Goal: Complete application form

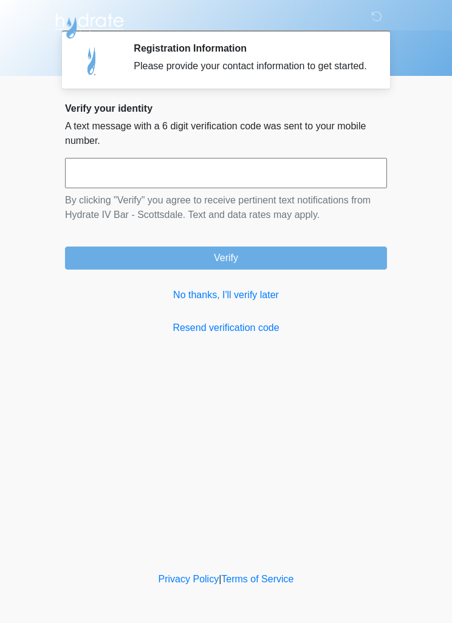
click at [224, 188] on input "text" at bounding box center [226, 173] width 322 height 30
type input "******"
click at [246, 269] on button "Verify" at bounding box center [226, 258] width 322 height 23
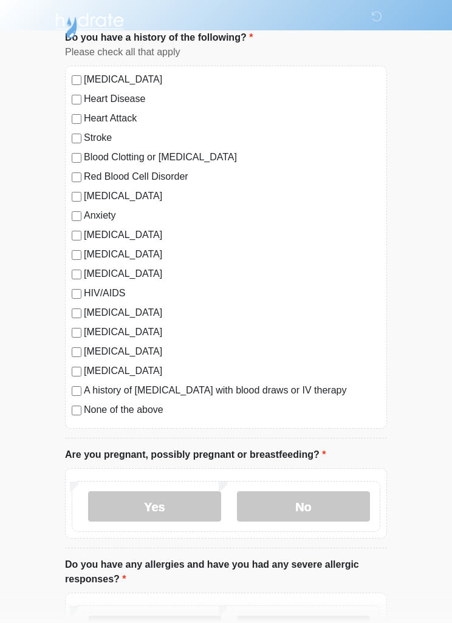
scroll to position [85, 0]
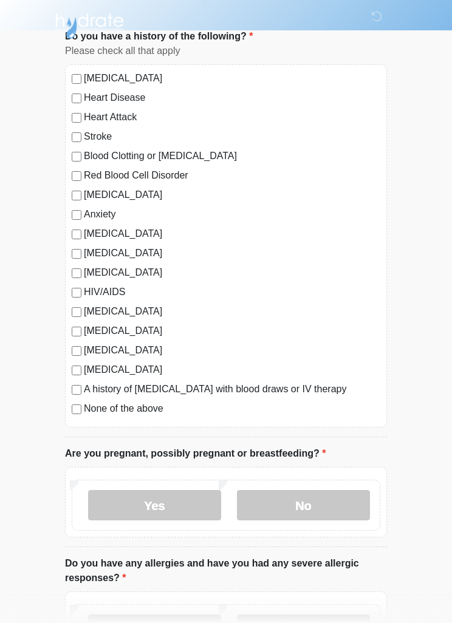
click at [319, 507] on label "No" at bounding box center [303, 505] width 133 height 30
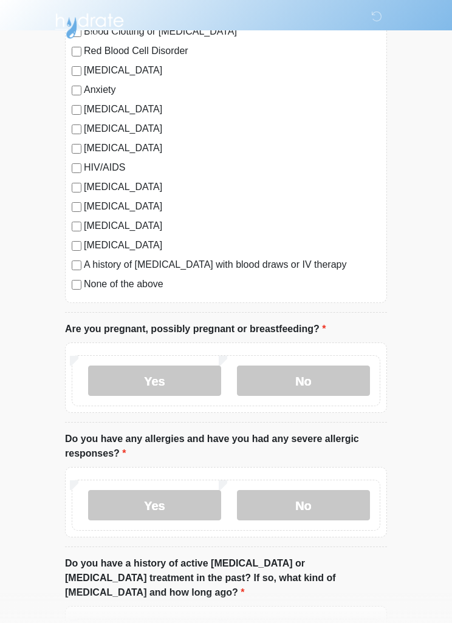
scroll to position [236, 0]
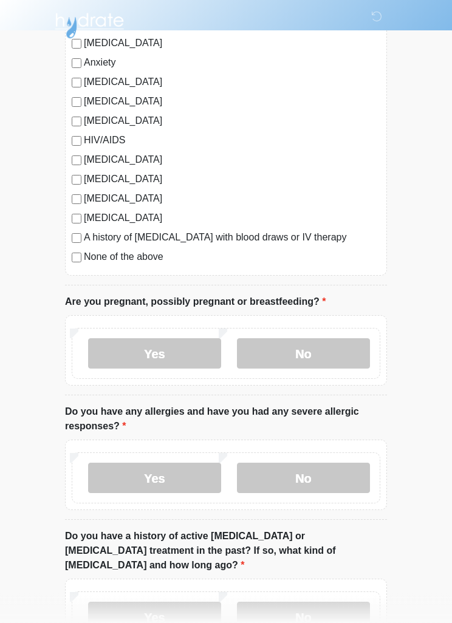
click at [169, 476] on label "Yes" at bounding box center [154, 479] width 133 height 30
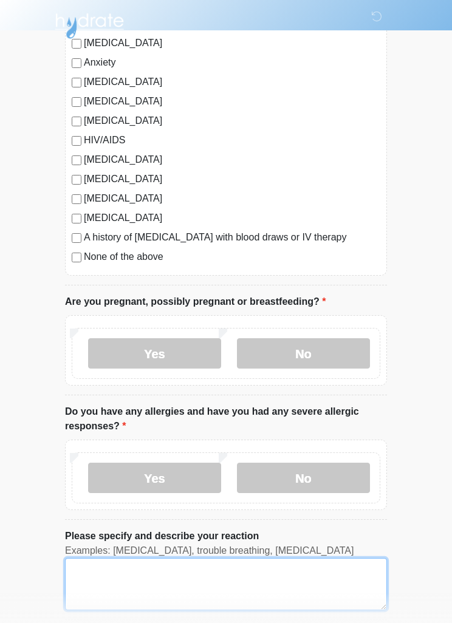
click at [260, 577] on textarea "Please specify and describe your reaction" at bounding box center [226, 584] width 322 height 52
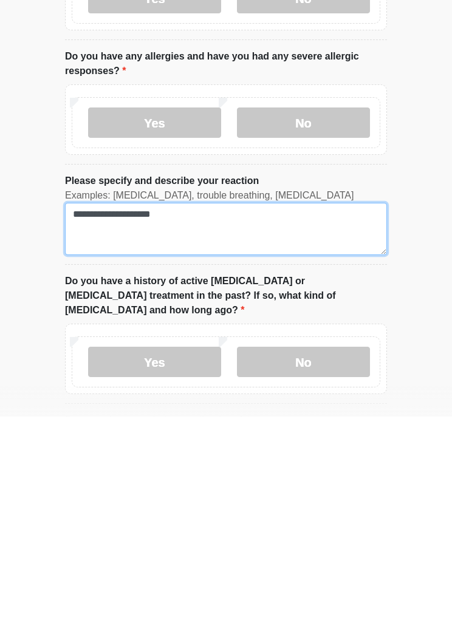
type textarea "**********"
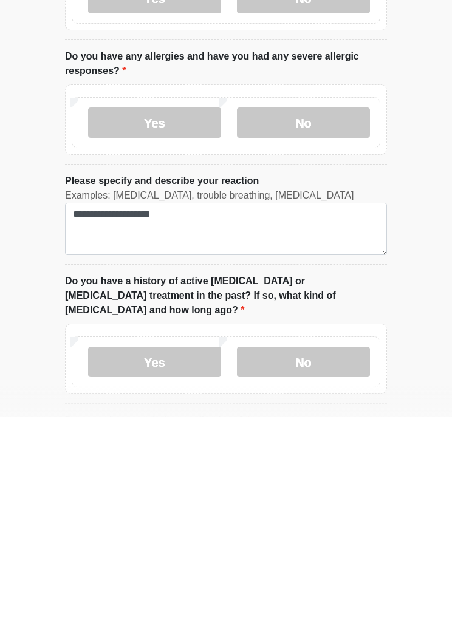
click at [329, 554] on label "No" at bounding box center [303, 569] width 133 height 30
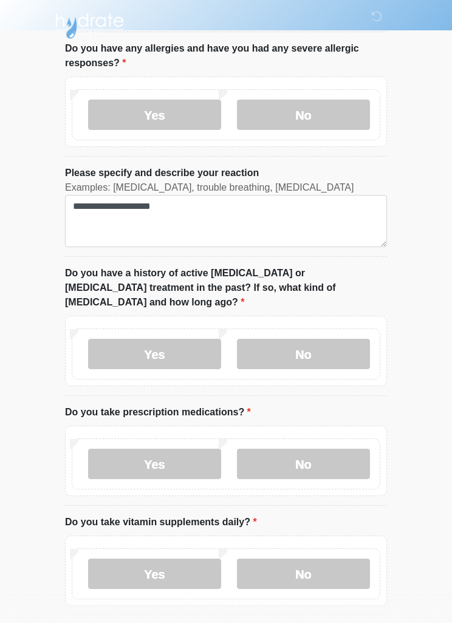
scroll to position [636, 0]
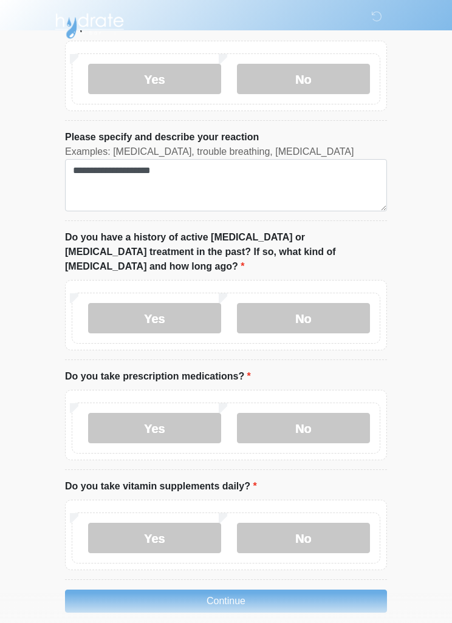
click at [311, 415] on label "No" at bounding box center [303, 428] width 133 height 30
click at [179, 523] on label "Yes" at bounding box center [154, 538] width 133 height 30
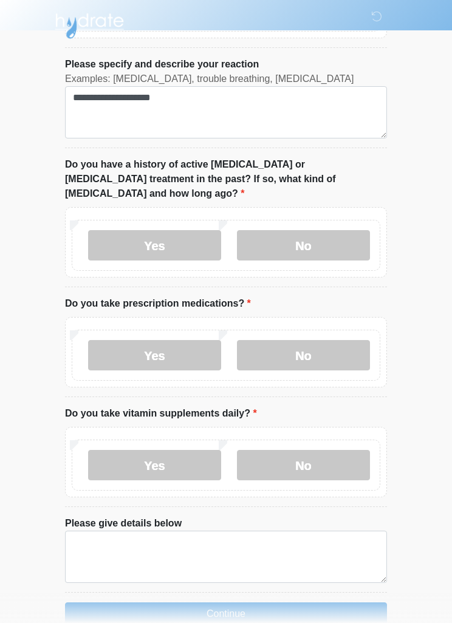
scroll to position [721, 0]
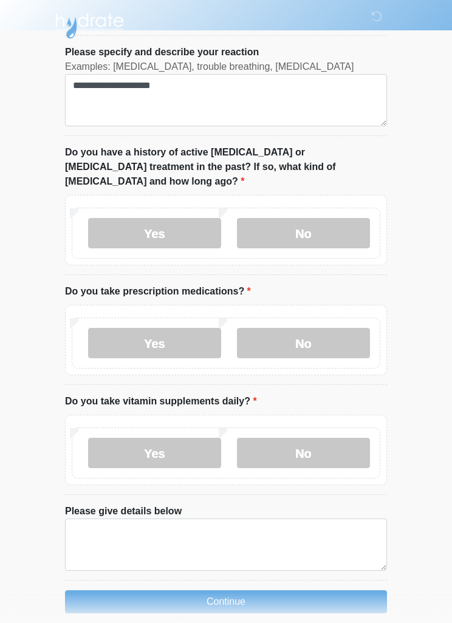
click at [271, 591] on button "Continue" at bounding box center [226, 602] width 322 height 23
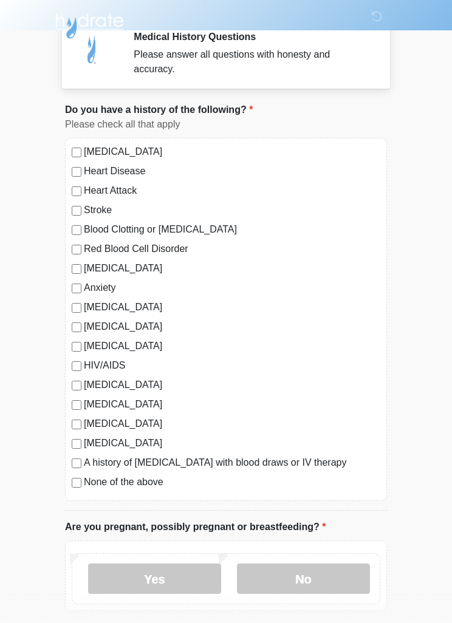
scroll to position [0, 0]
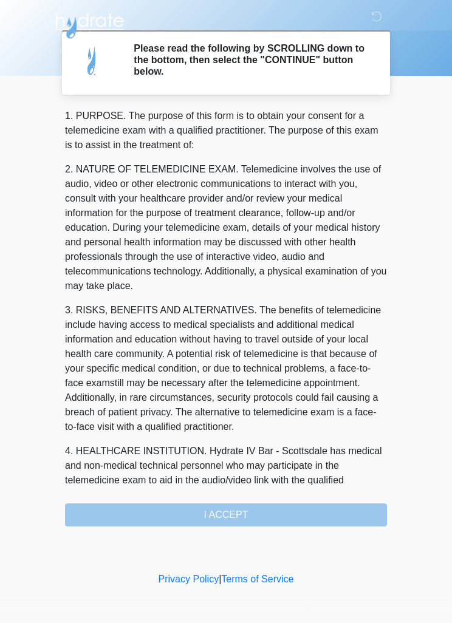
click at [92, 510] on div "1. PURPOSE. The purpose of this form is to obtain your consent for a telemedici…" at bounding box center [226, 318] width 322 height 418
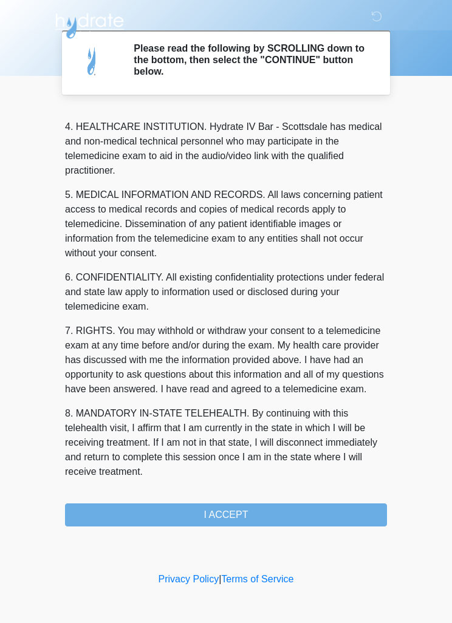
scroll to position [339, 0]
click at [238, 512] on button "I ACCEPT" at bounding box center [226, 515] width 322 height 23
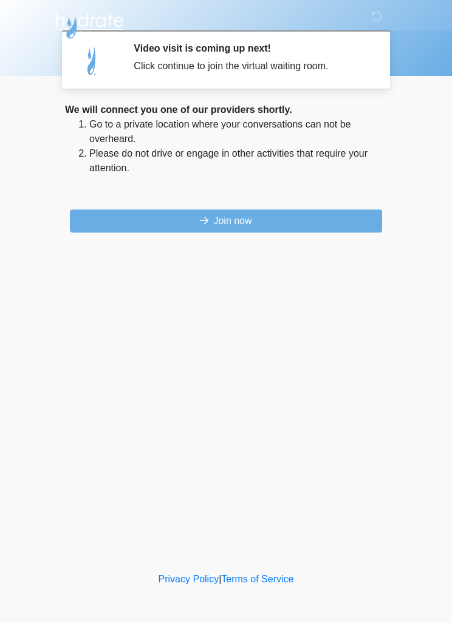
click at [323, 223] on button "Join now" at bounding box center [226, 221] width 312 height 23
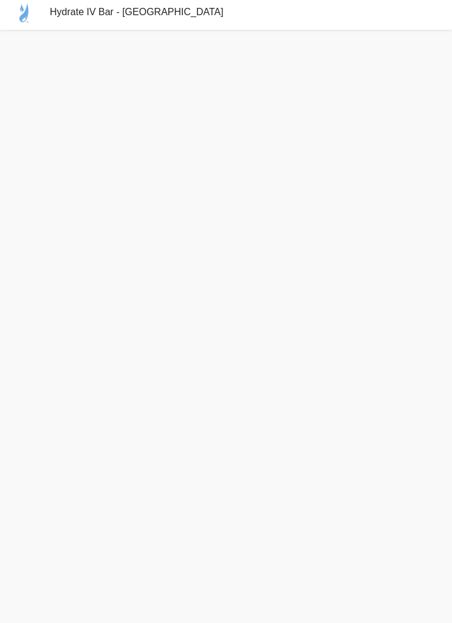
scroll to position [12, 0]
